Goal: Information Seeking & Learning: Learn about a topic

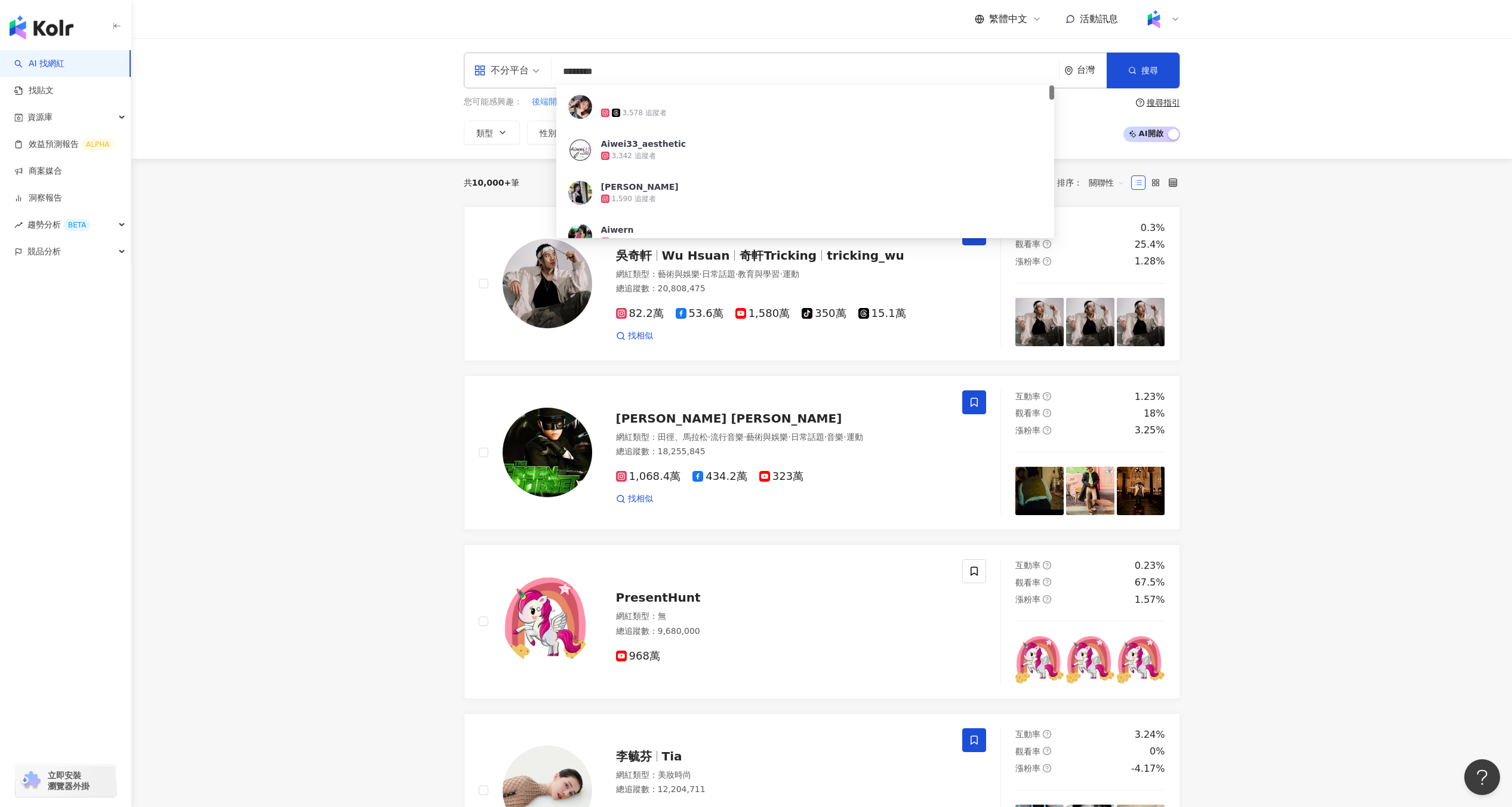
type input "*********"
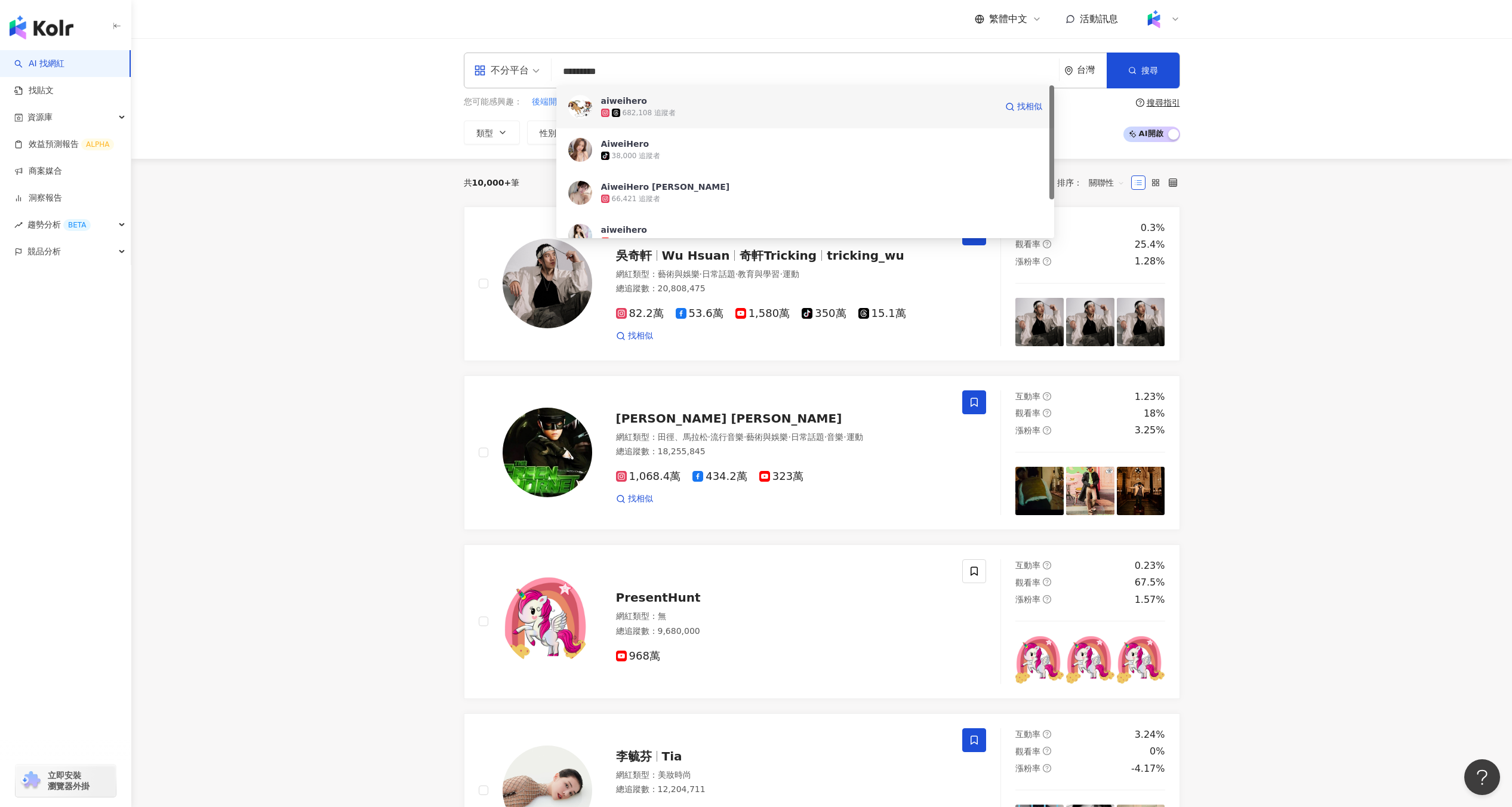
click at [641, 119] on div "aiweihero 682,108 追蹤者 找相似" at bounding box center [805, 107] width 498 height 43
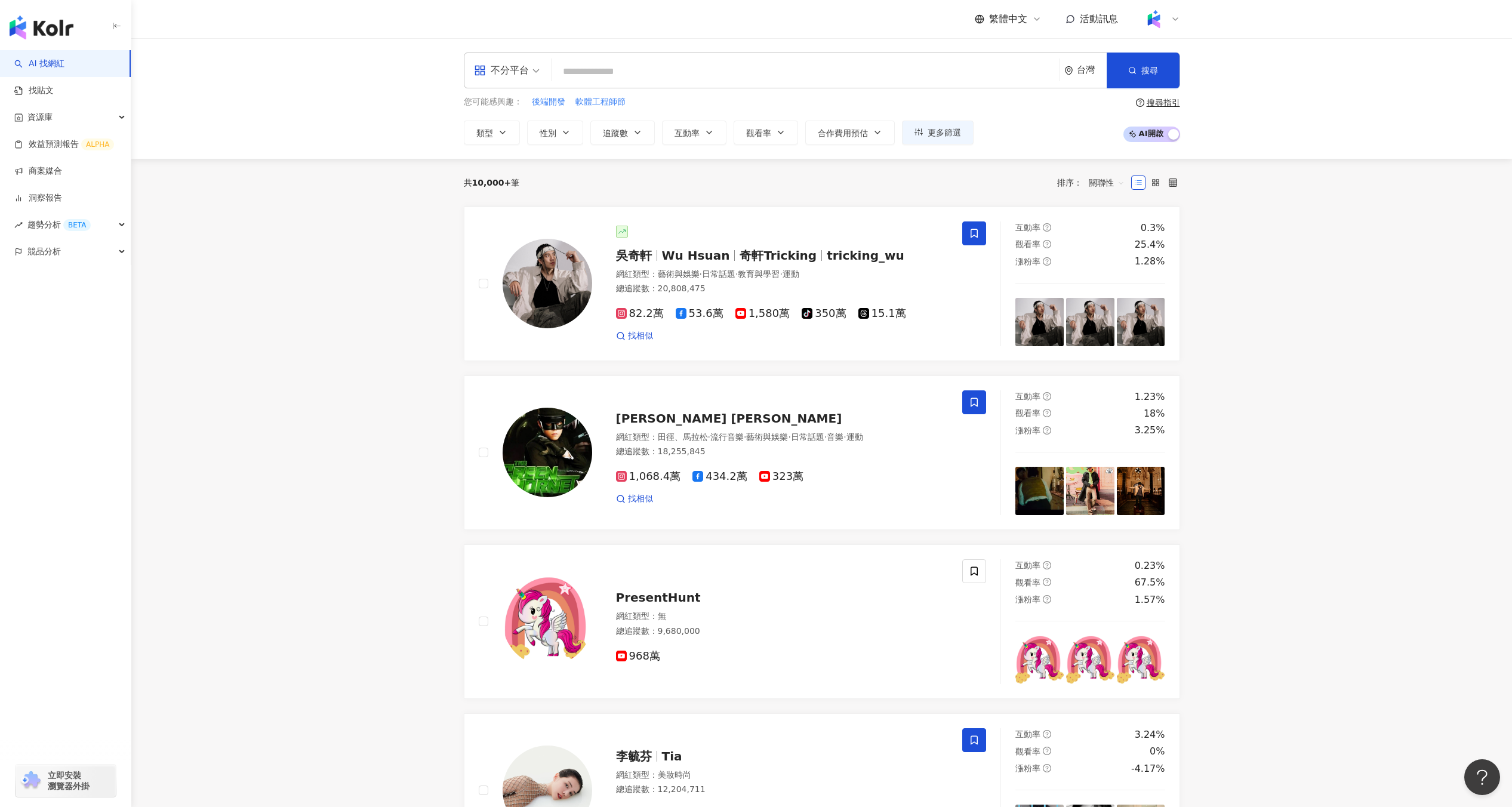
click at [660, 80] on input "search" at bounding box center [805, 72] width 498 height 23
click at [947, 123] on button "更多篩選" at bounding box center [937, 132] width 72 height 24
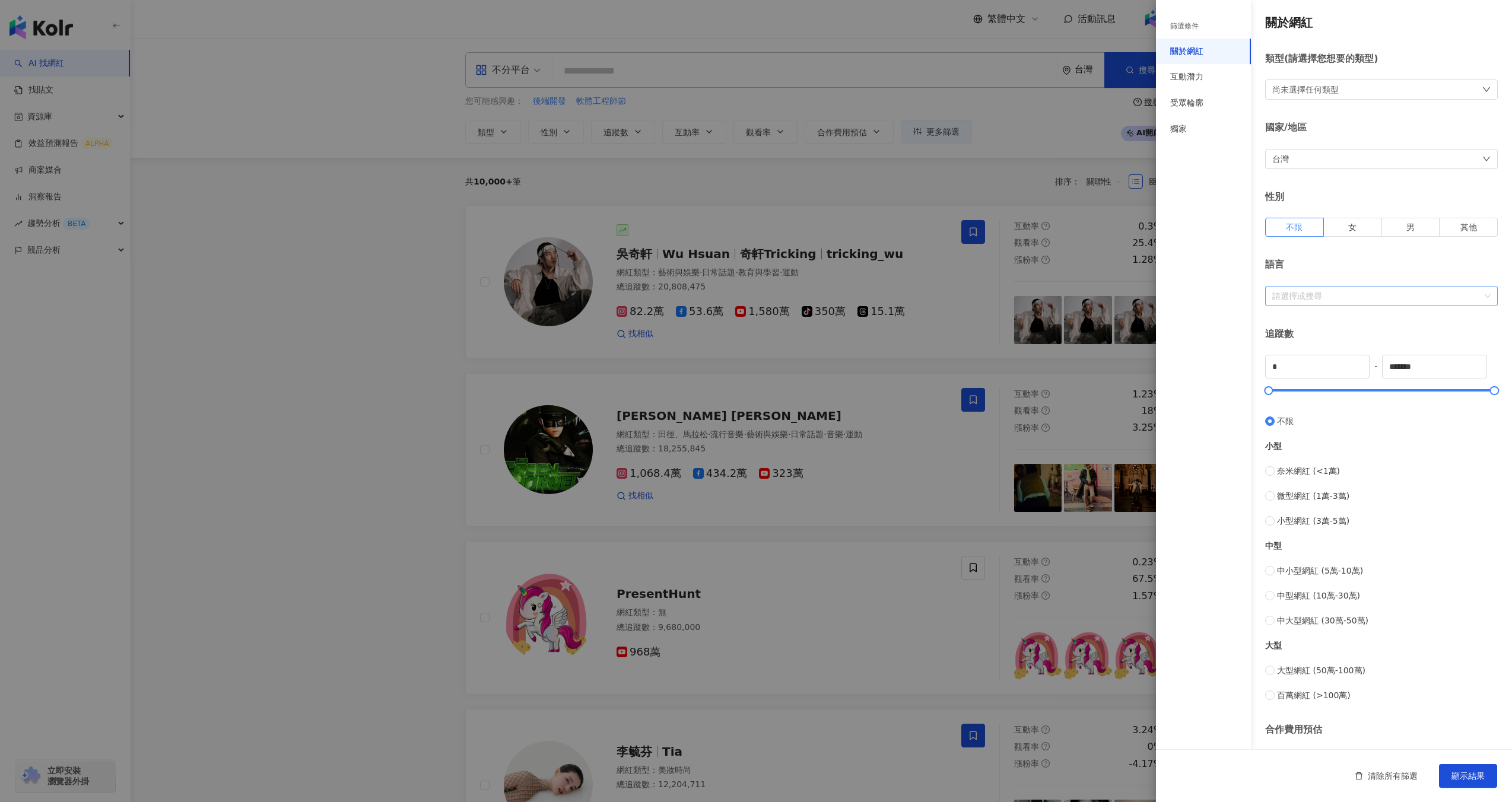
click at [1311, 286] on div "請選擇或搜尋" at bounding box center [1381, 295] width 232 height 20
click at [1334, 300] on div at bounding box center [1375, 296] width 215 height 9
click at [1314, 339] on div "英文 ( English )" at bounding box center [1377, 341] width 205 height 13
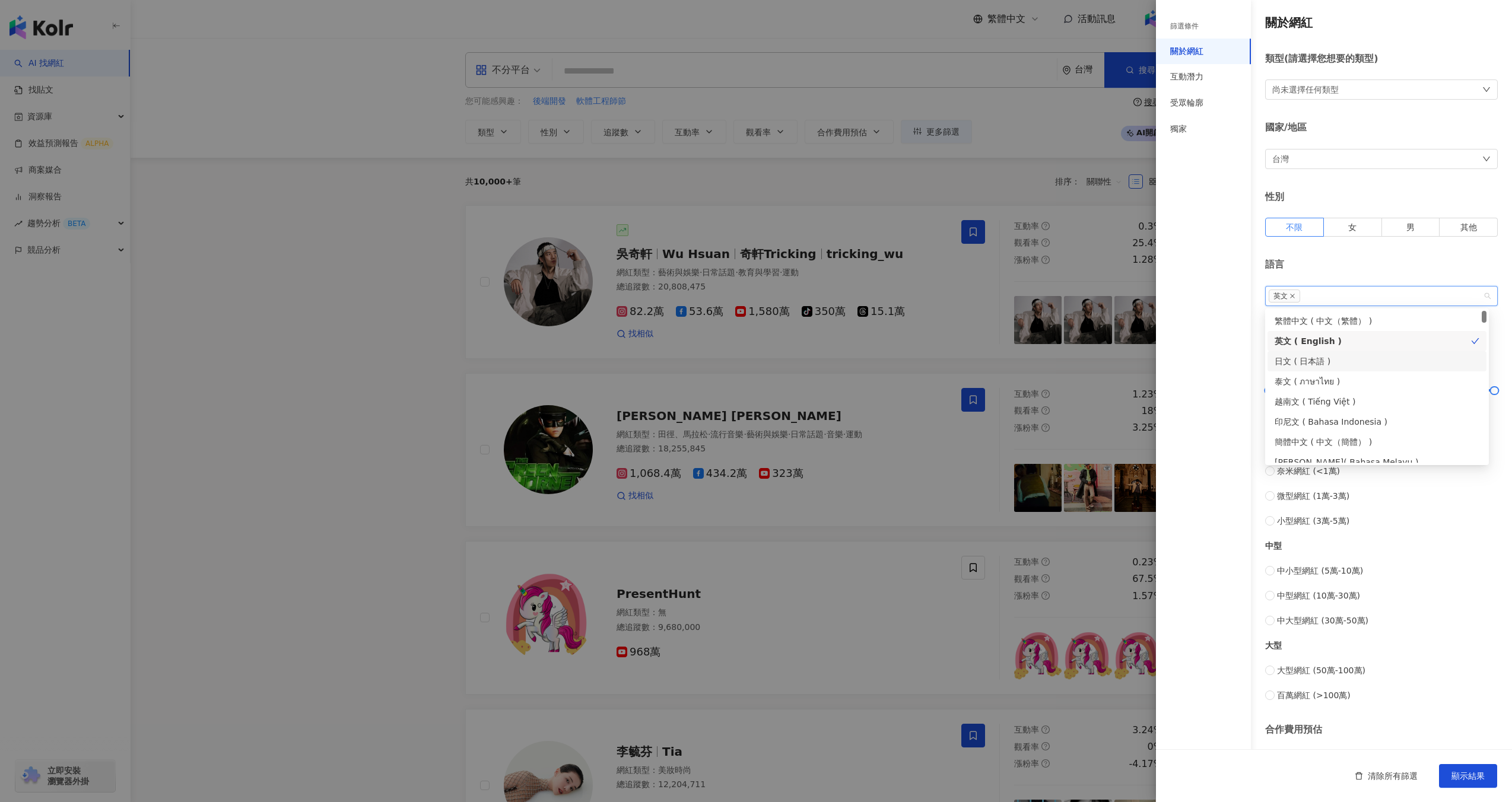
click at [1312, 361] on div "日文 ( 日本語 )" at bounding box center [1377, 361] width 205 height 13
click at [1242, 368] on div "篩選條件 關於網紅 互動潛力 受眾輪廓 獨家" at bounding box center [1203, 409] width 95 height 788
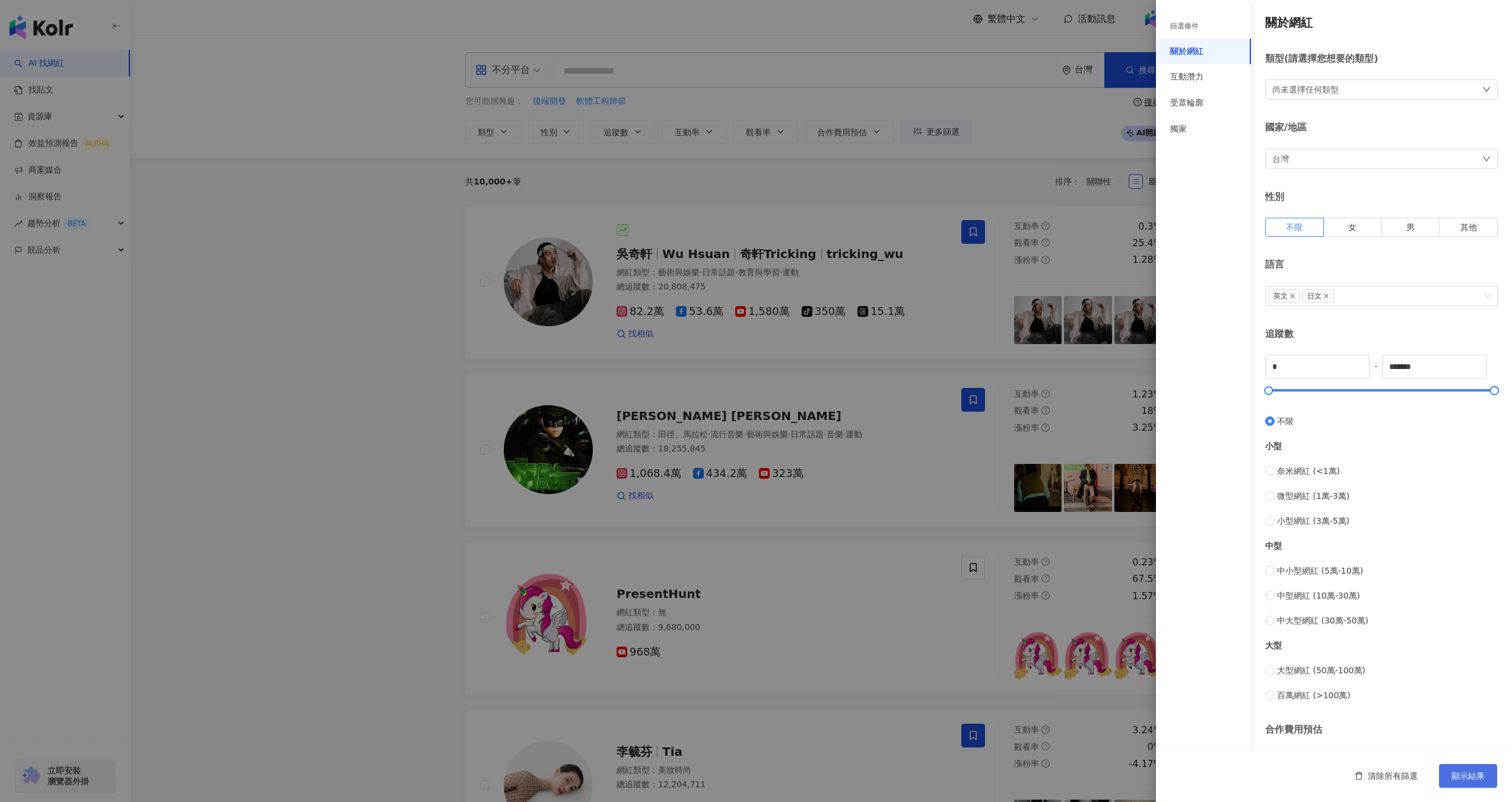
click at [1475, 775] on span "顯示結果" at bounding box center [1468, 776] width 34 height 9
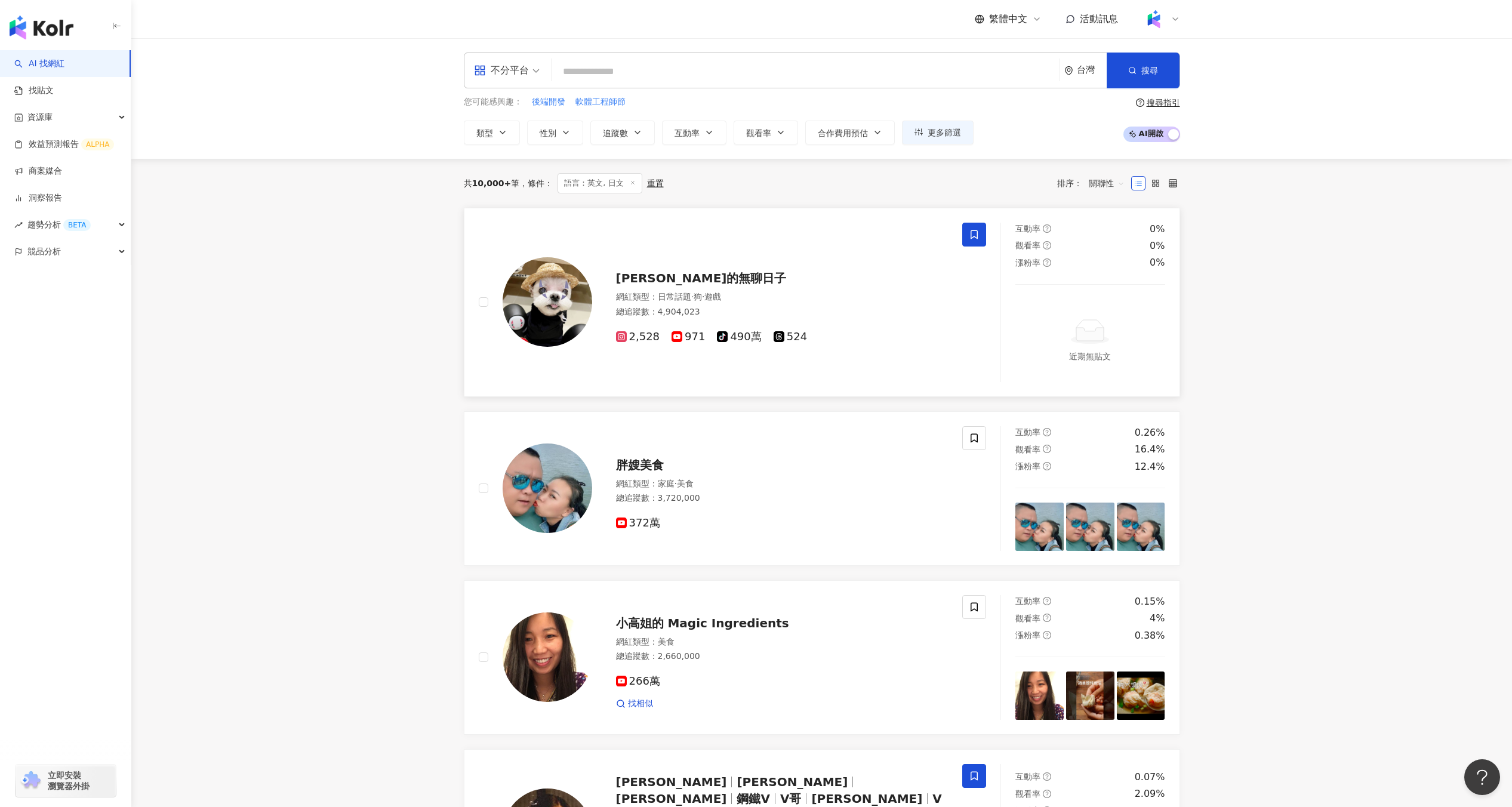
click at [701, 288] on div "黃吉吉的無聊日子 網紅類型 ： 日常話題 · 狗 · 遊戲 總追蹤數 ： 4,904,023 2,528 971 tiktok-icon 490萬 524" at bounding box center [770, 302] width 357 height 84
click at [684, 494] on div "總追蹤數 ： 3,720,000" at bounding box center [782, 499] width 332 height 12
click at [1099, 81] on div "台灣" at bounding box center [1085, 70] width 42 height 35
click at [1066, 133] on div "不限區域" at bounding box center [1040, 135] width 117 height 22
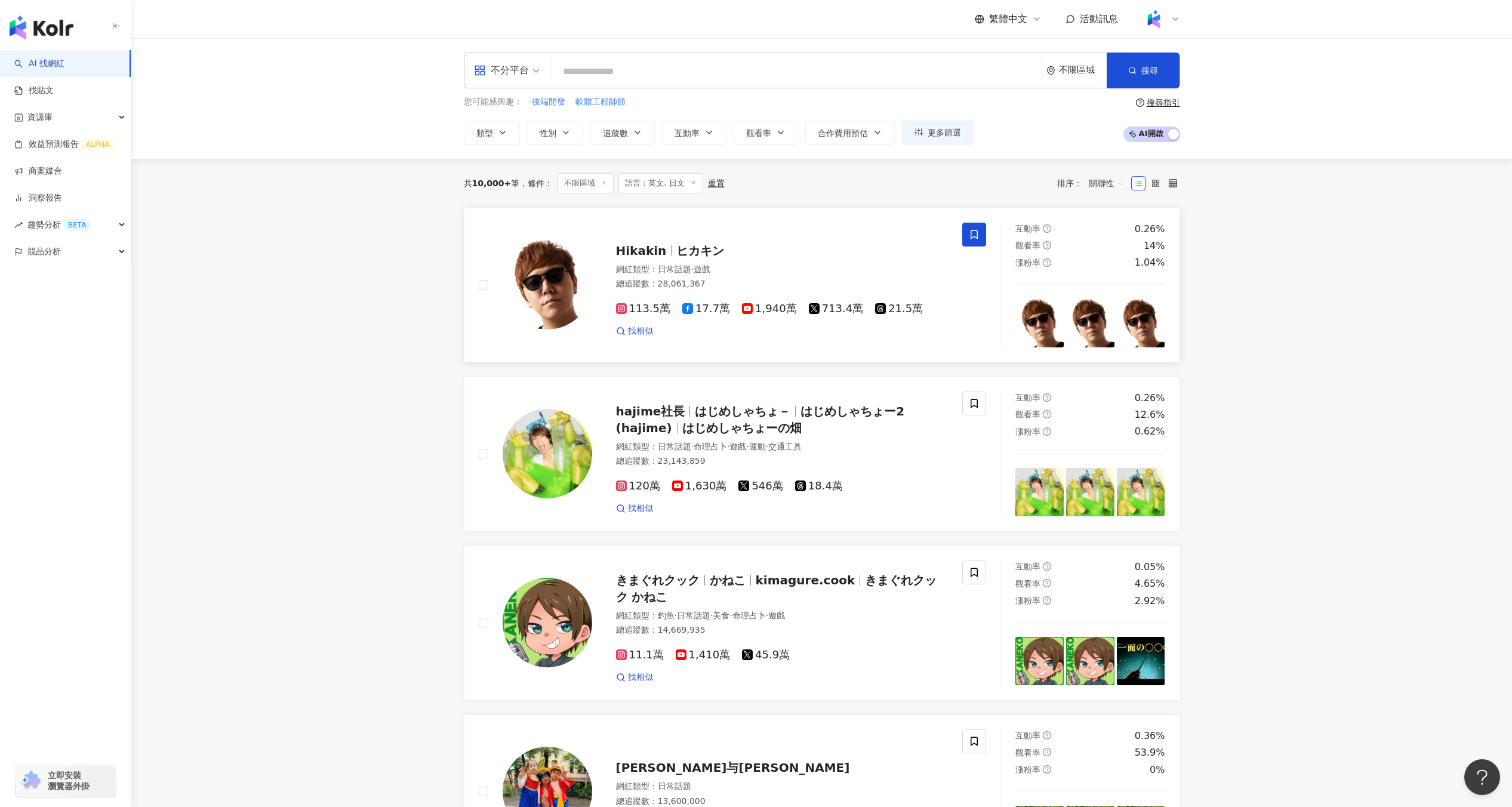
click at [724, 253] on div "Hikakin ヒカキン" at bounding box center [782, 250] width 332 height 16
click at [695, 406] on span "はじめしゃちょ－" at bounding box center [743, 411] width 95 height 15
click at [1049, 80] on div "不限區域" at bounding box center [1077, 70] width 61 height 35
click at [1037, 158] on div "台灣" at bounding box center [1040, 157] width 117 height 22
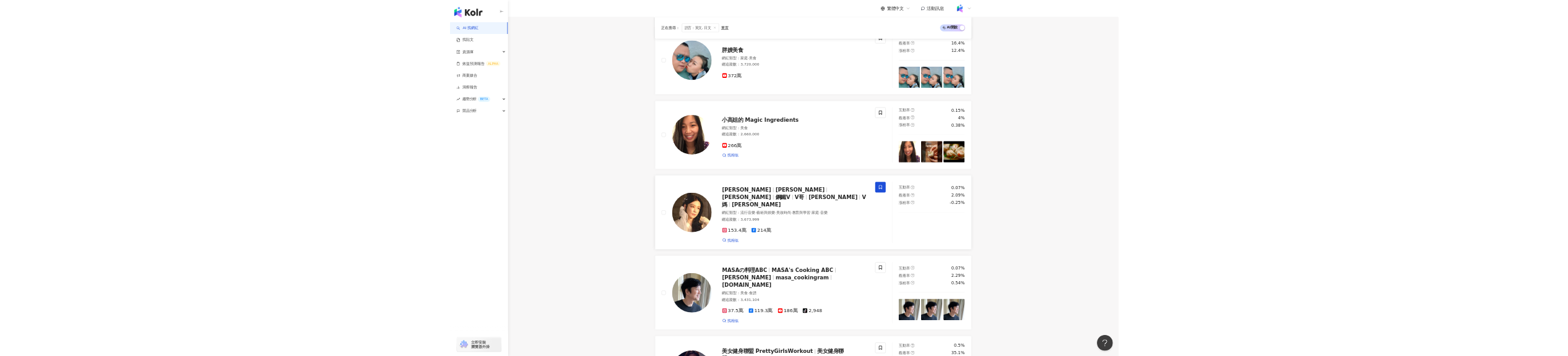
scroll to position [392, 0]
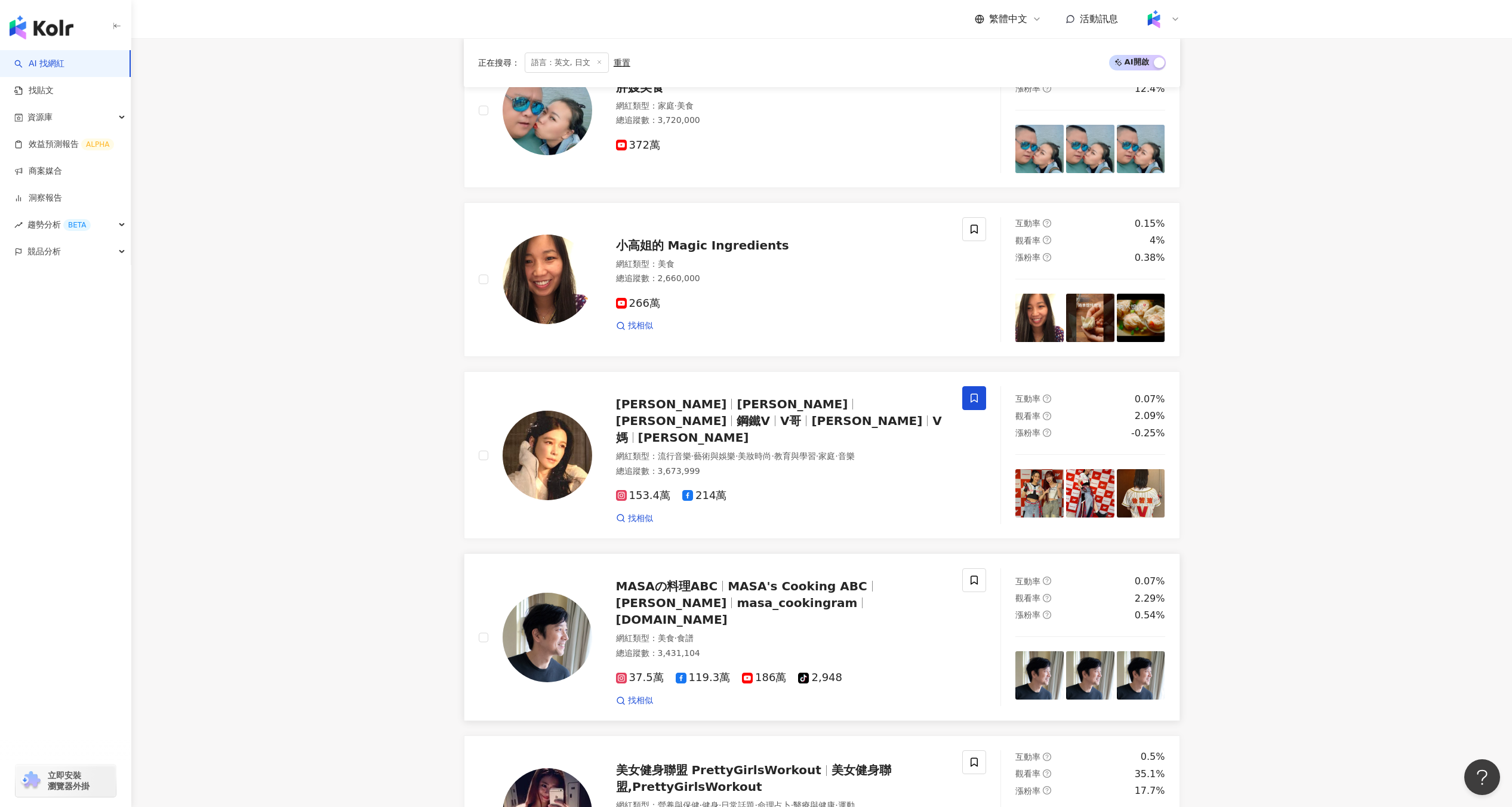
click at [679, 579] on span "MASAの料理ABC" at bounding box center [667, 586] width 102 height 15
click at [705, 422] on div "徐若瑄 Vivian Hsu 徐若瑄 Vivian Hsu 鋼鐵V V哥 徐小V V媽 李太太" at bounding box center [782, 421] width 332 height 50
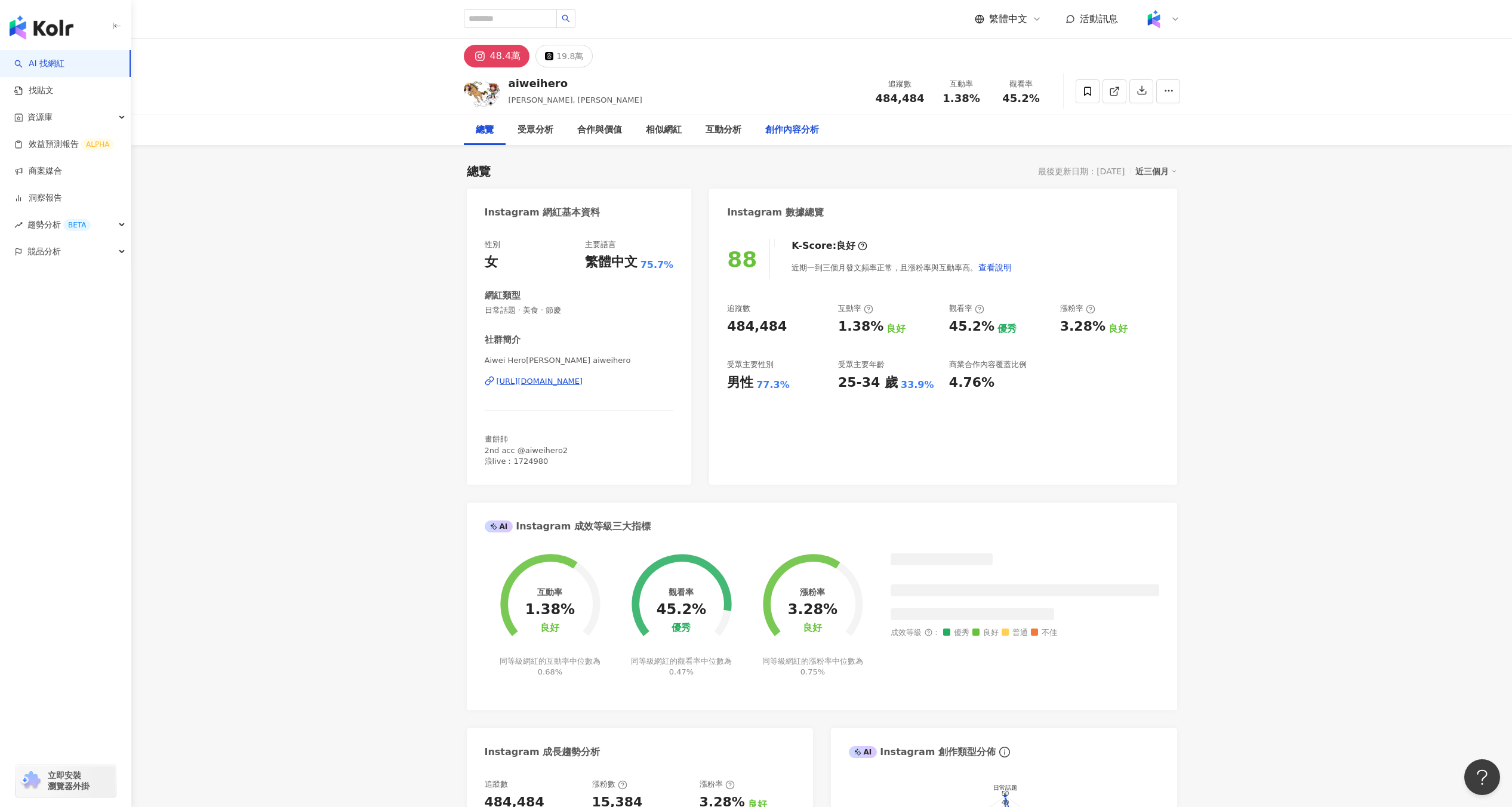
click at [801, 123] on div "創作內容分析" at bounding box center [792, 130] width 54 height 15
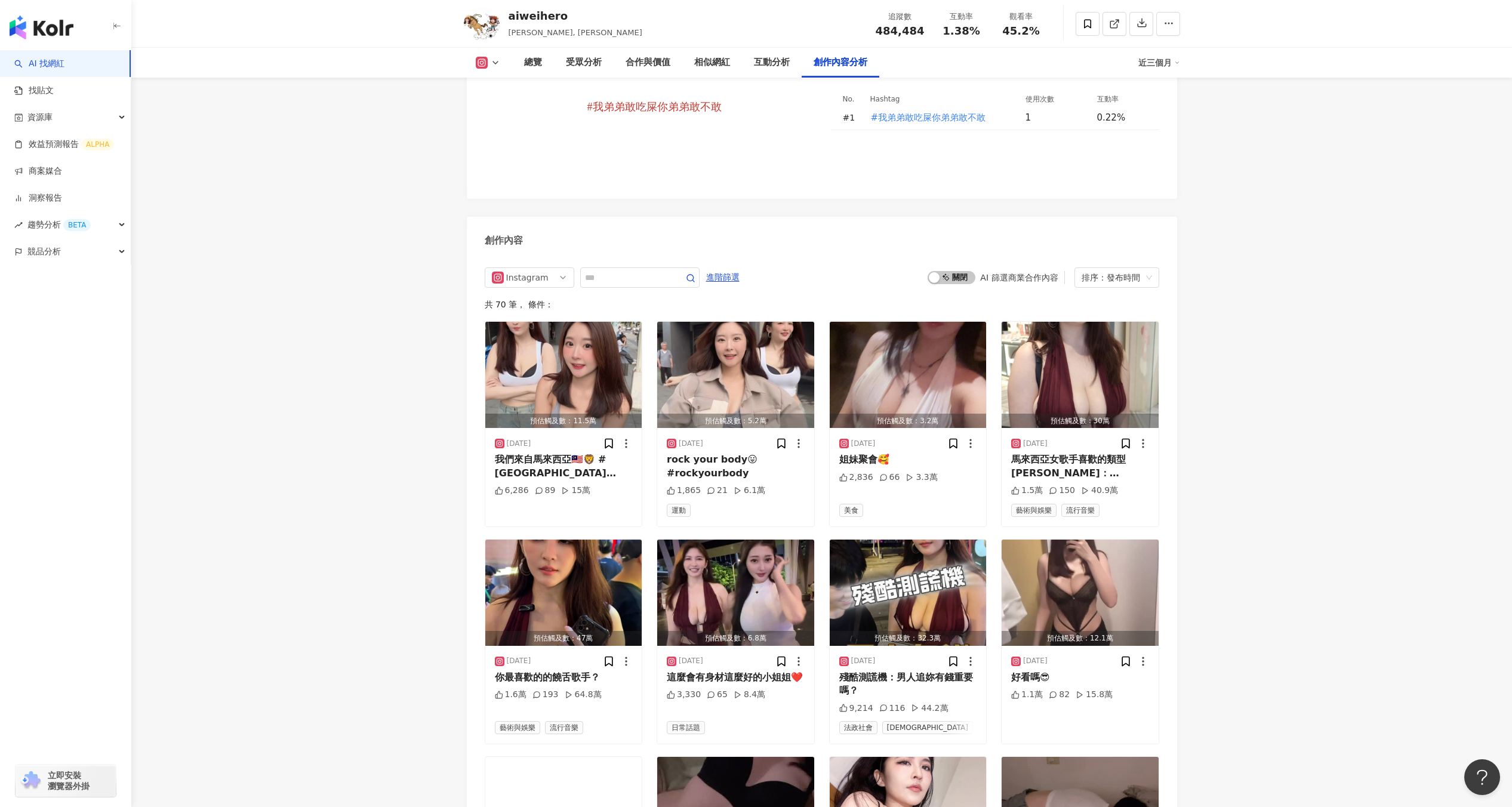
scroll to position [3598, 0]
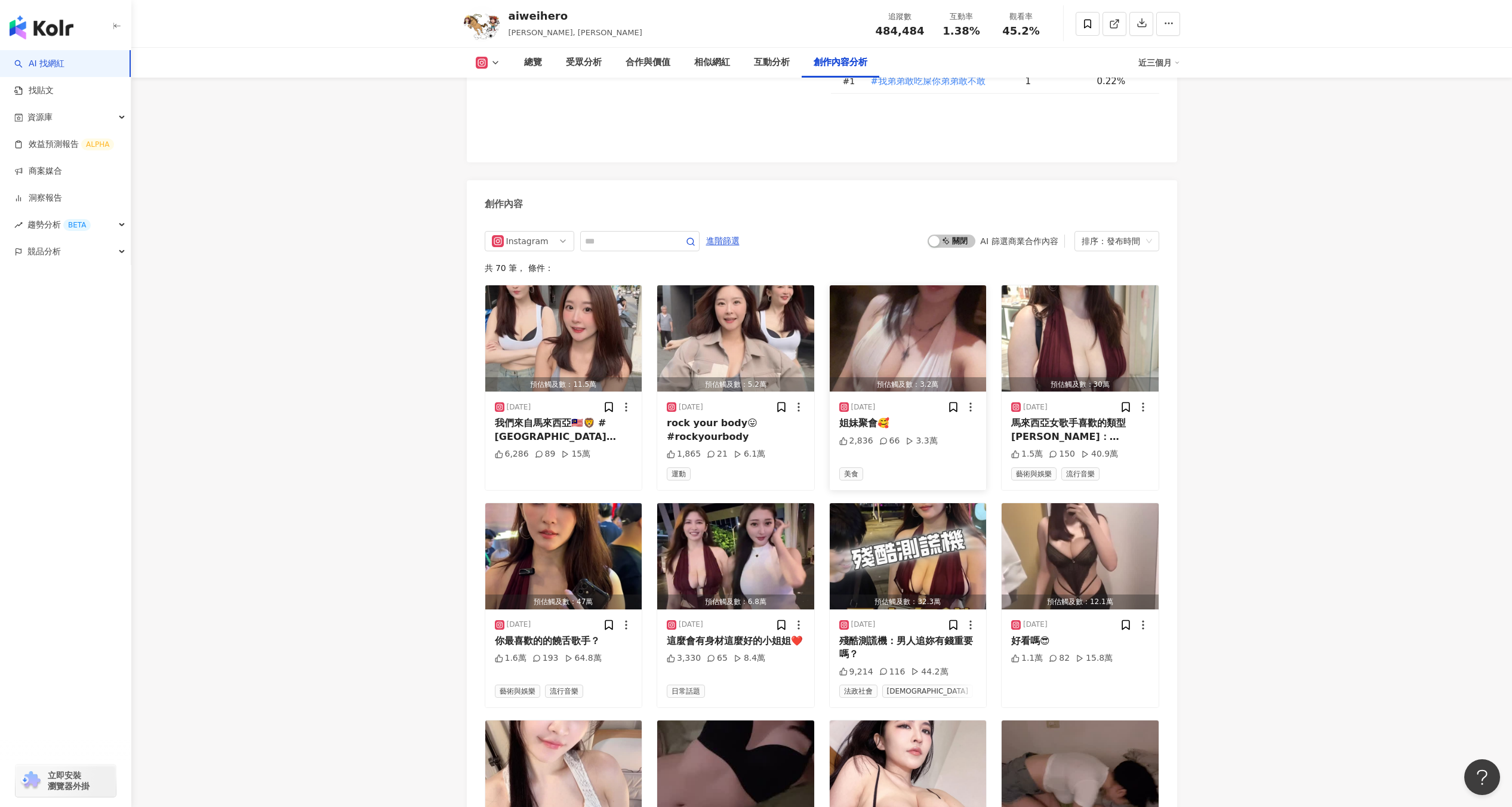
click at [910, 297] on img "button" at bounding box center [908, 339] width 157 height 107
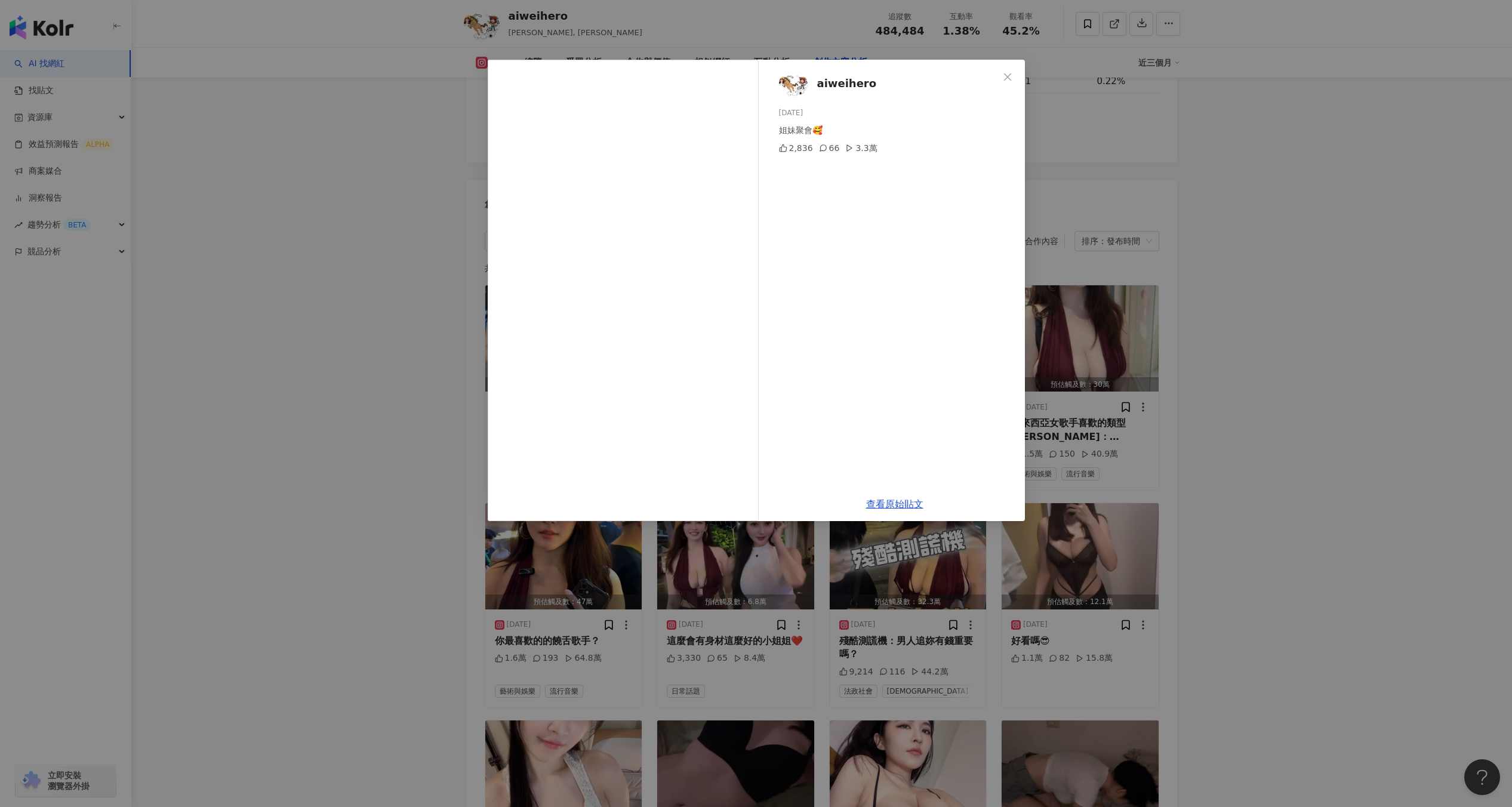
click at [370, 572] on div "aiweihero 2025/7/27 姐妹聚會🥰 2,836 66 3.3萬 查看原始貼文" at bounding box center [756, 404] width 1512 height 807
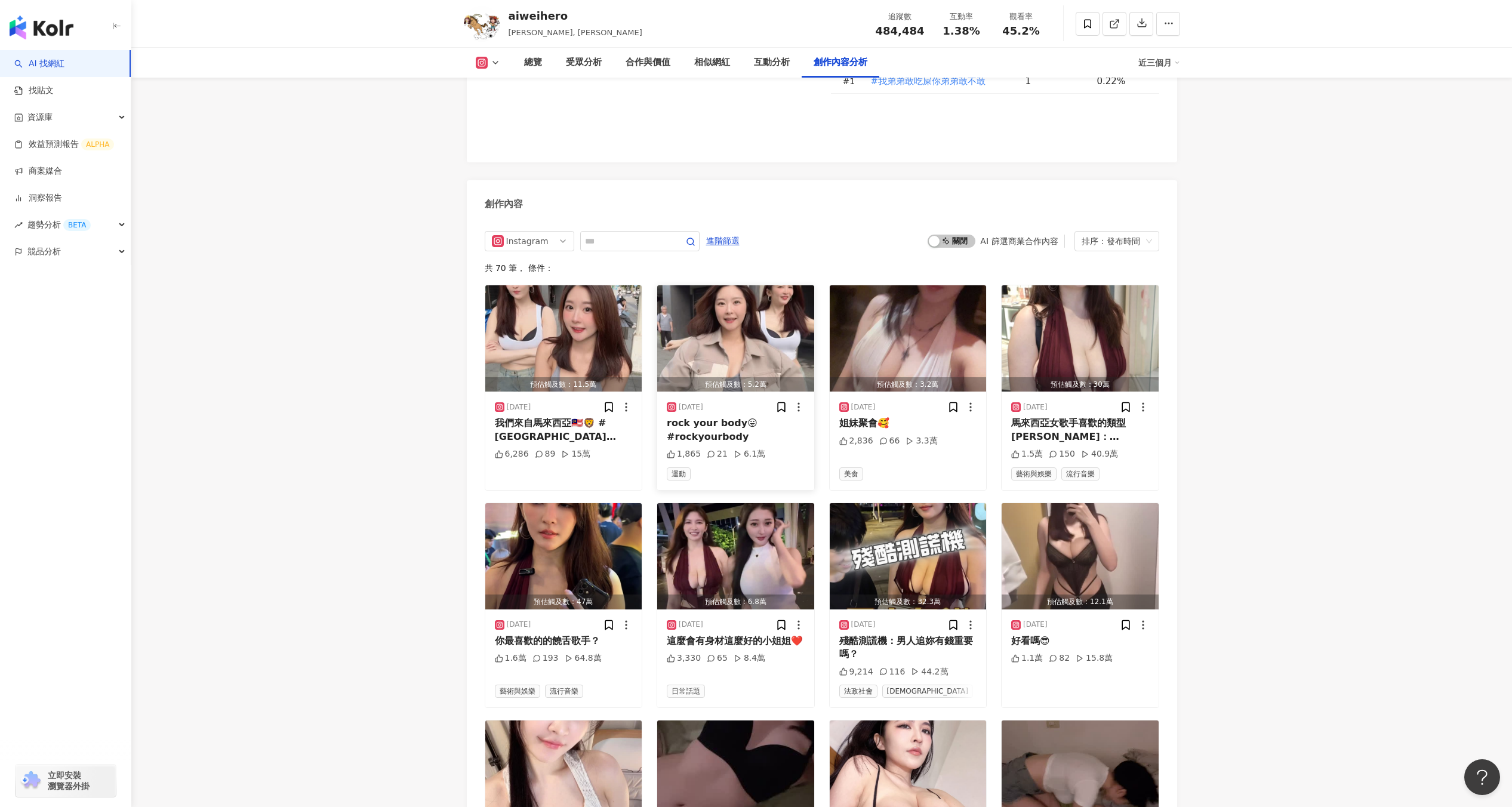
click at [739, 294] on img "button" at bounding box center [735, 339] width 157 height 107
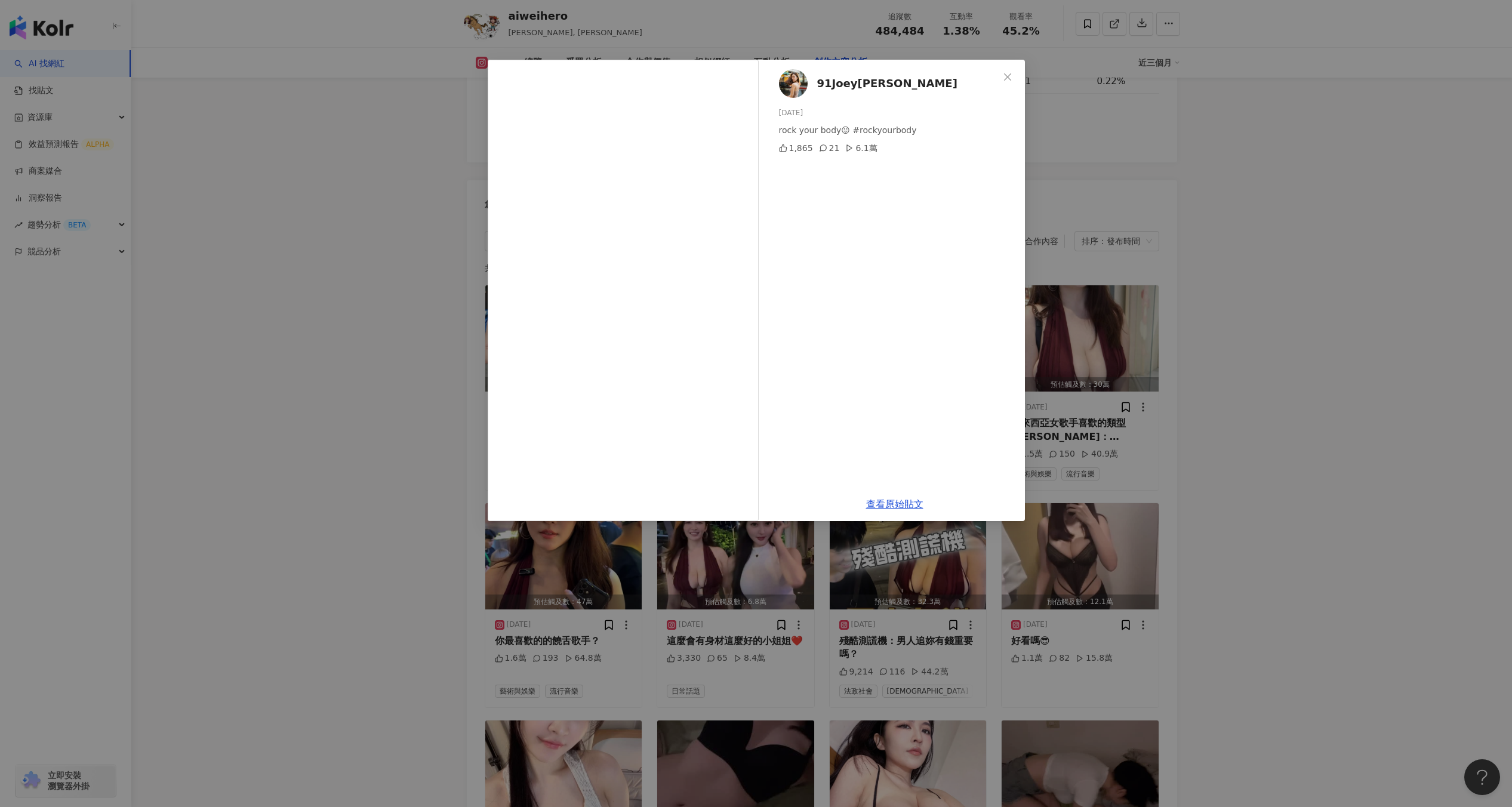
click at [383, 390] on div "91Joey林媛娜 2025/7/30 rock your body😛 #rockyourbody 1,865 21 6.1萬 查看原始貼文" at bounding box center [756, 404] width 1512 height 807
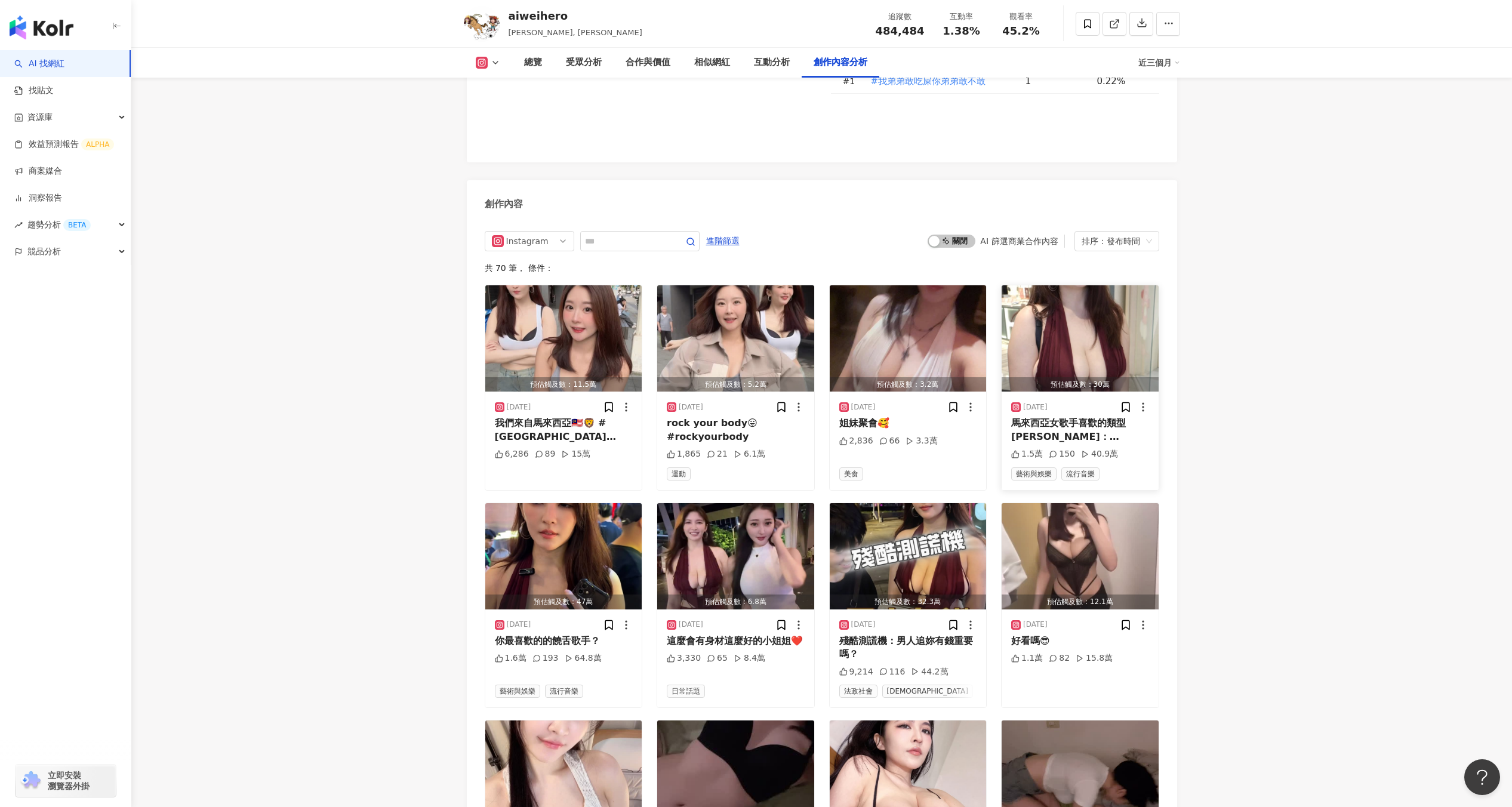
click at [1030, 286] on img "button" at bounding box center [1079, 339] width 157 height 107
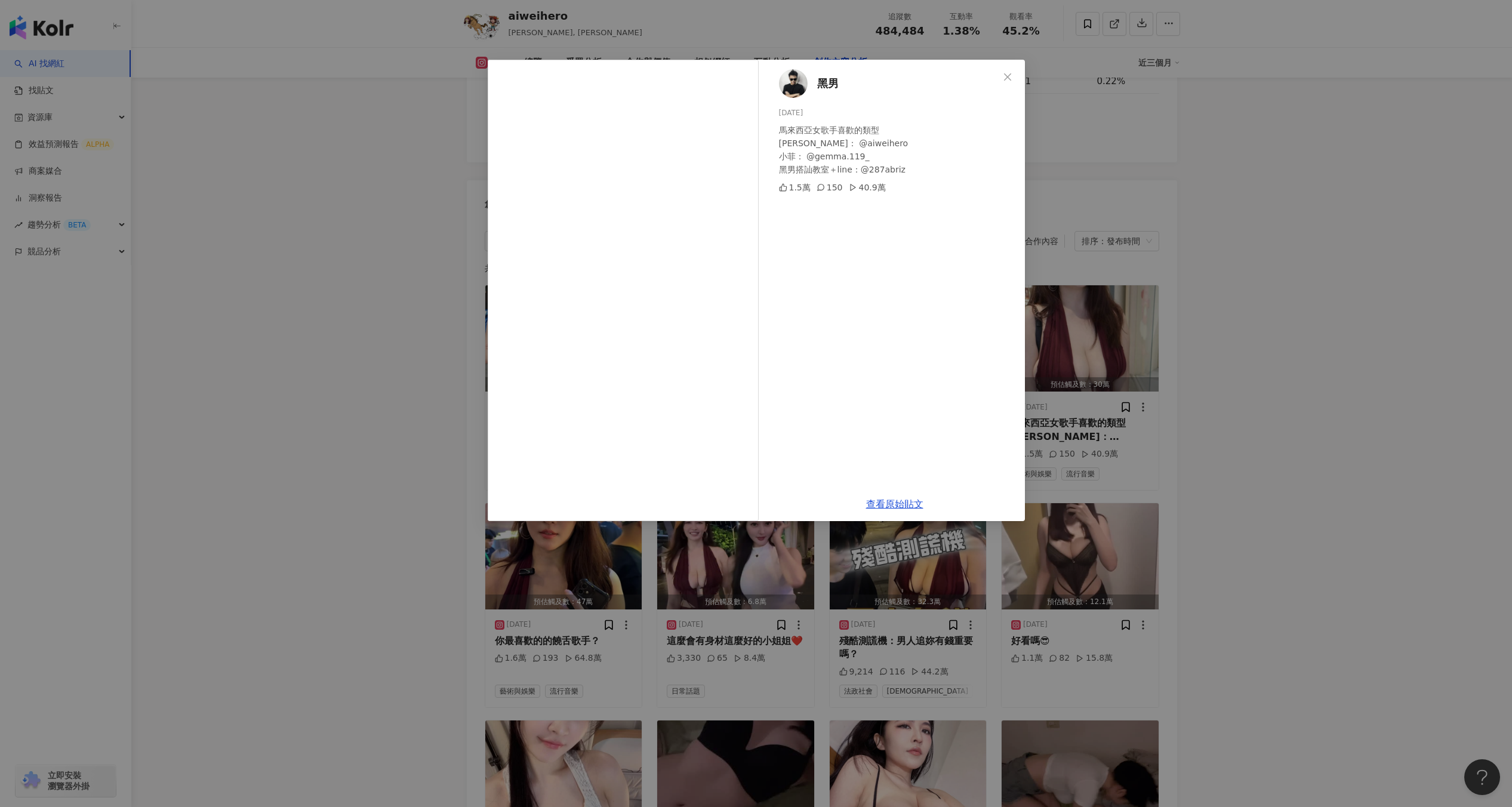
click at [401, 357] on div "黑男 2025/7/23 馬來西亞女歌手喜歡的類型 靄蔚： @aiweihero 小菲： @gemma.119_ 黑男搭訕教室＋line：@287abriz …" at bounding box center [756, 404] width 1512 height 807
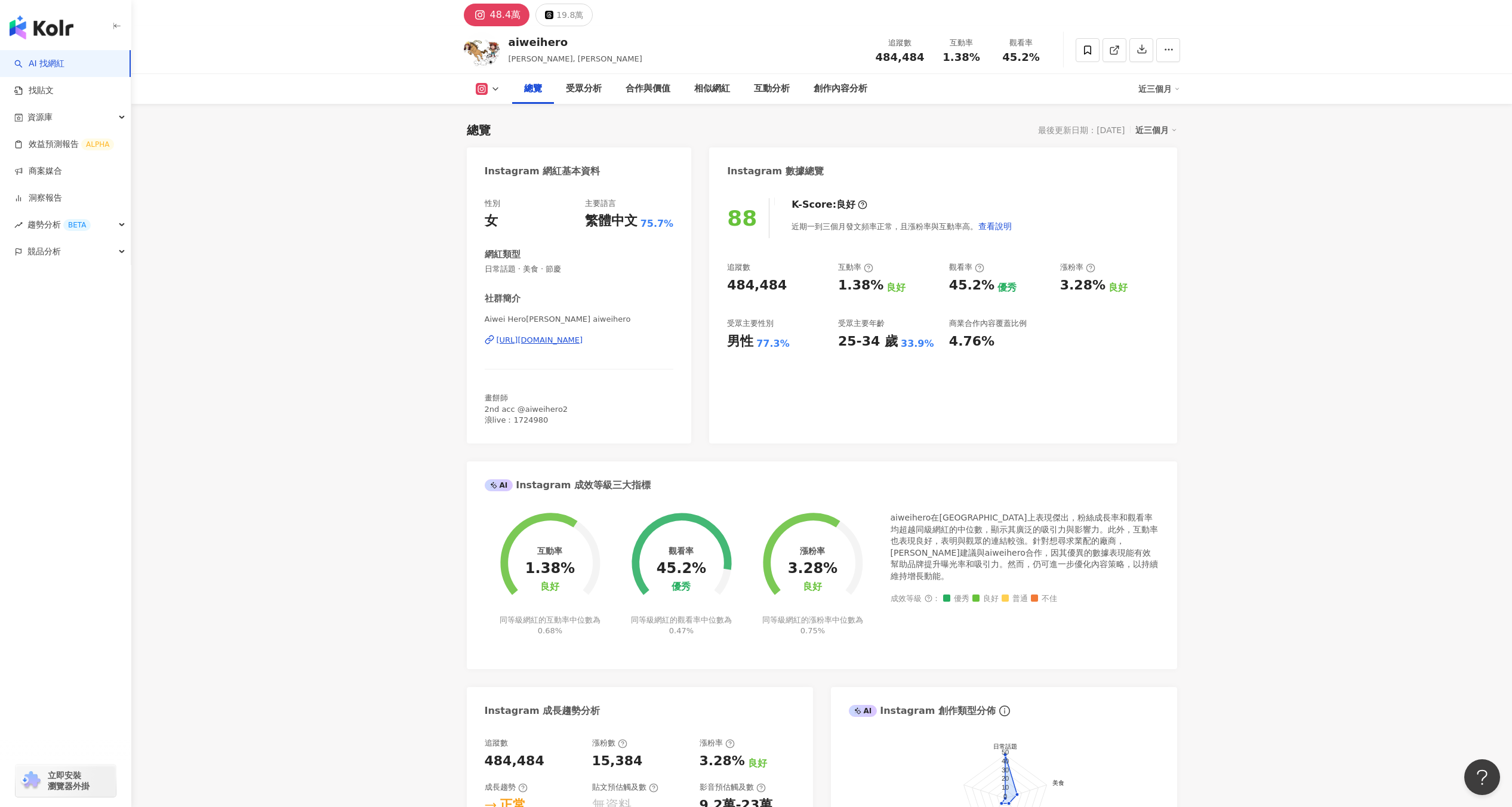
scroll to position [0, 0]
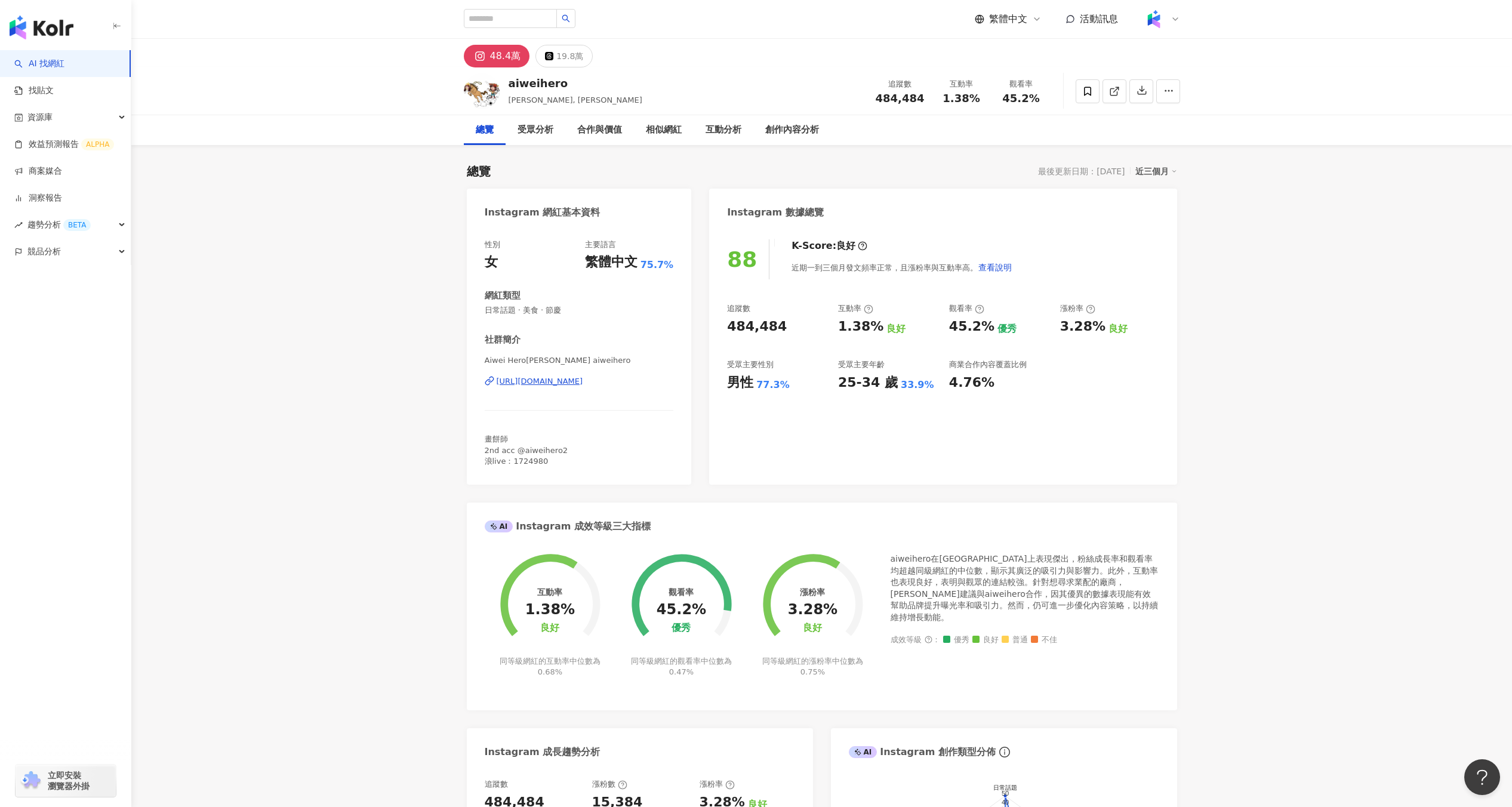
click at [584, 174] on div "總覽 最後更新日期：2025/8/19 近三個月" at bounding box center [821, 171] width 711 height 16
click at [643, 73] on div "aiweihero Aiwei Hero, 李藹蔚 追蹤數 484,484 互動率 1.38% 觀看率 45.2%" at bounding box center [821, 91] width 764 height 47
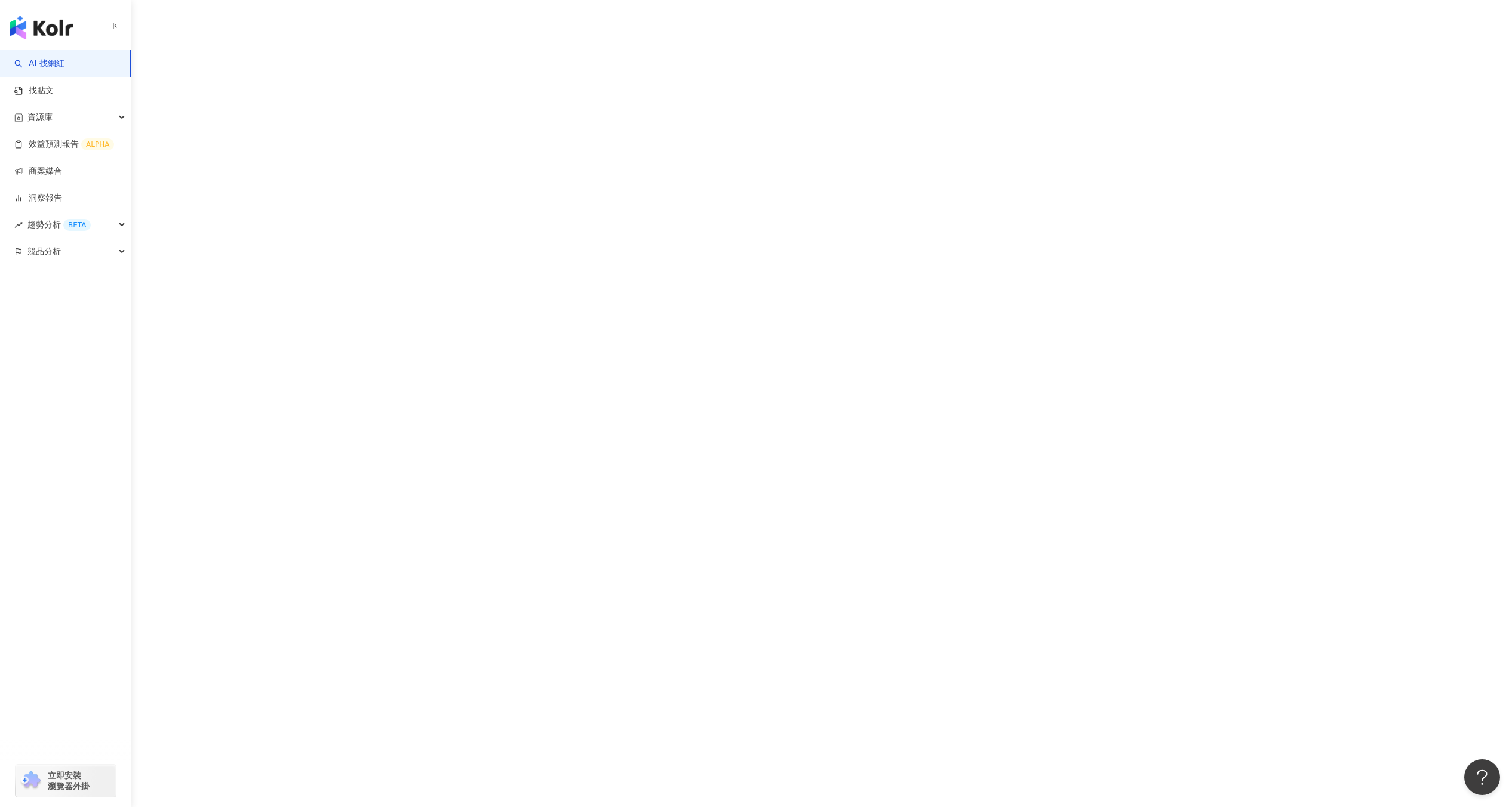
click at [519, 161] on div "AI 找網紅 找貼文 資源庫 效益預測報告 ALPHA 商案媒合 洞察報告 趨勢分析 BETA 競品分析 立即安裝 瀏覽器外掛" at bounding box center [756, 404] width 1512 height 807
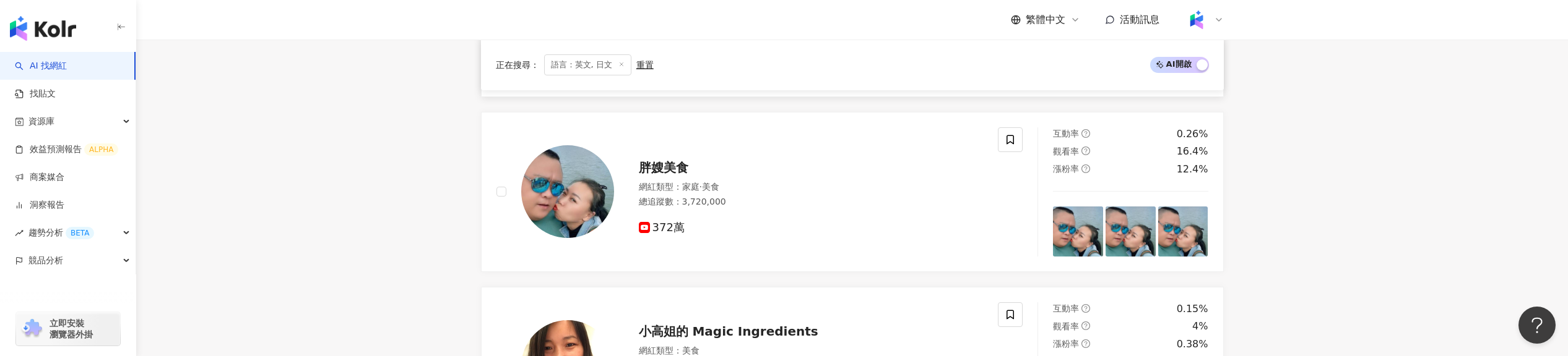
scroll to position [326, 0]
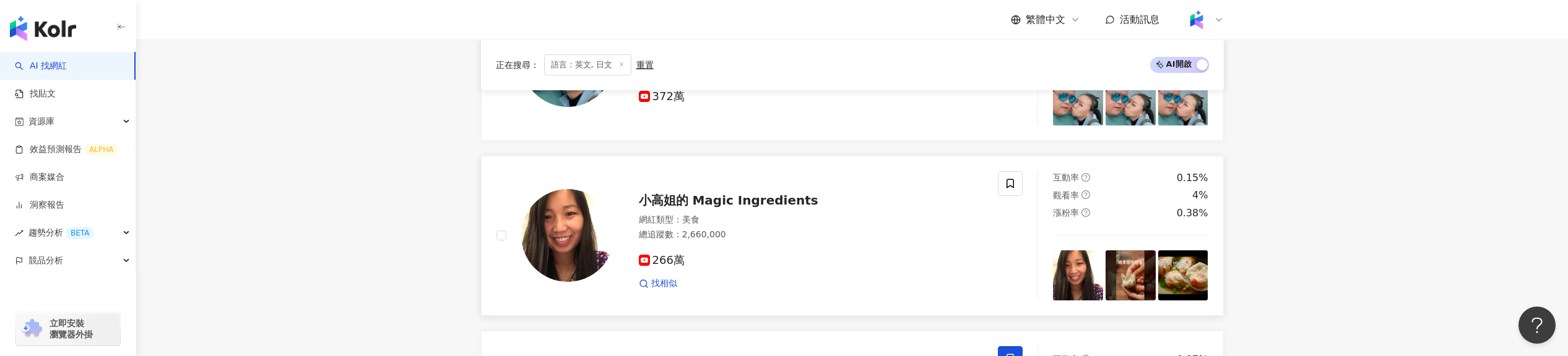
click at [725, 226] on div "網紅類型 ： 美食" at bounding box center [811, 221] width 345 height 13
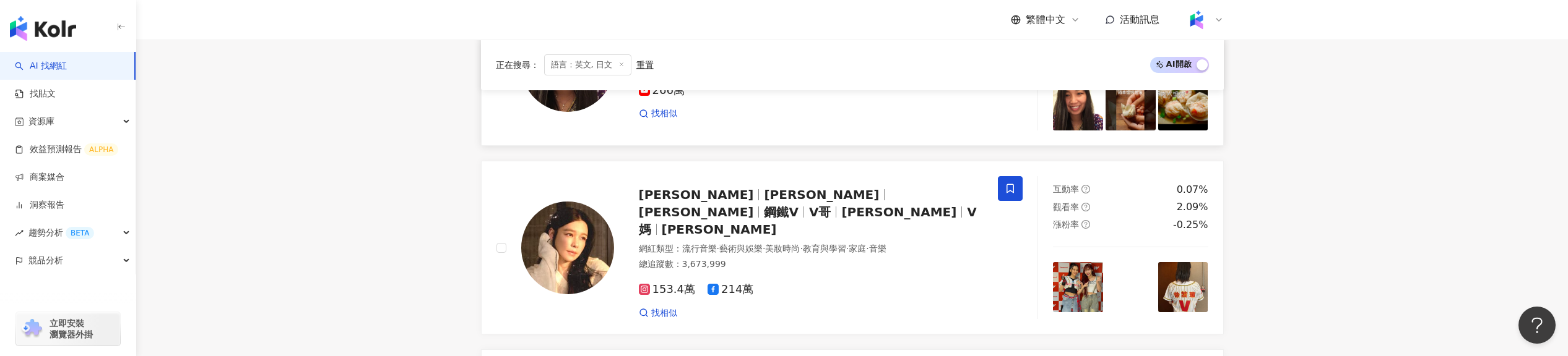
scroll to position [623, 0]
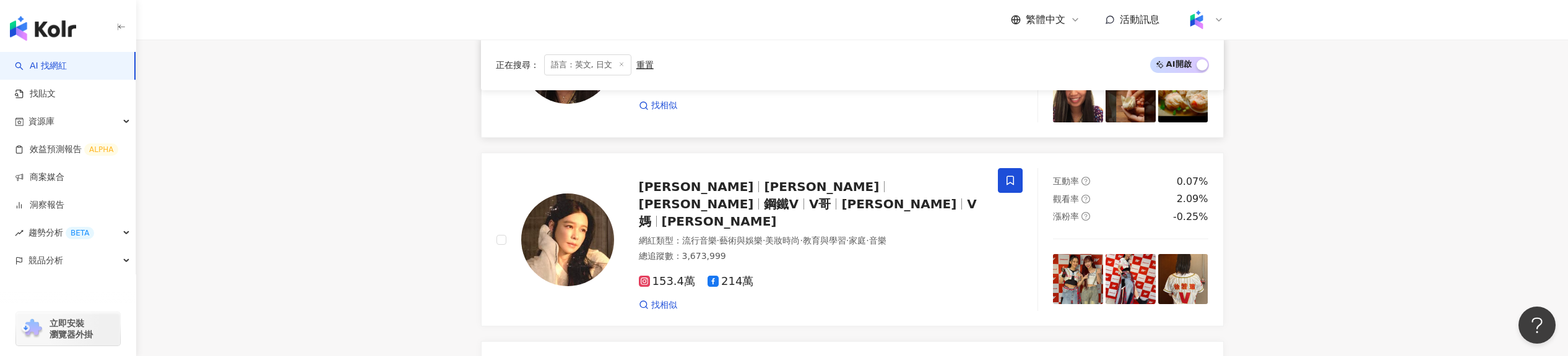
click at [721, 250] on div "總追蹤數 ： 3,673,999" at bounding box center [811, 256] width 345 height 13
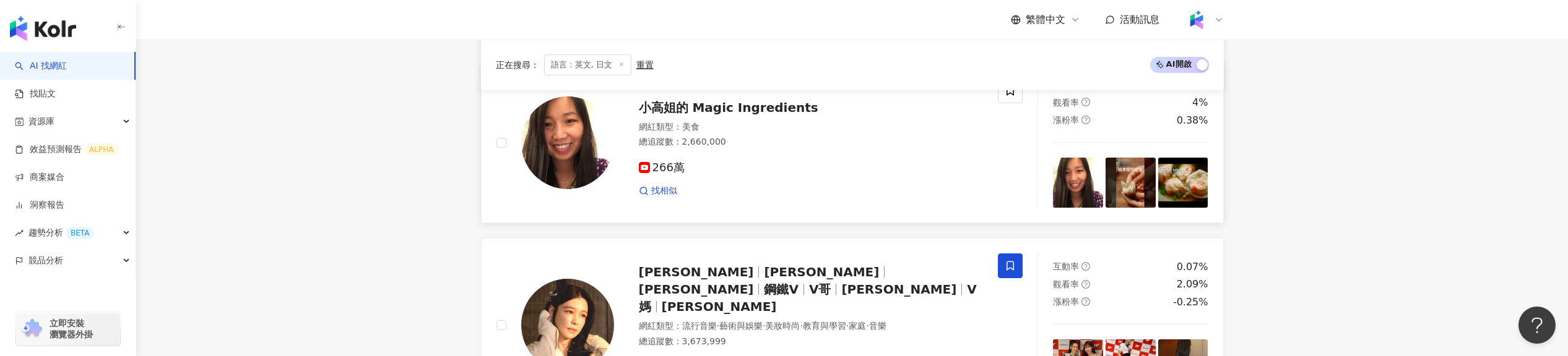
scroll to position [539, 0]
